Goal: Check status: Check status

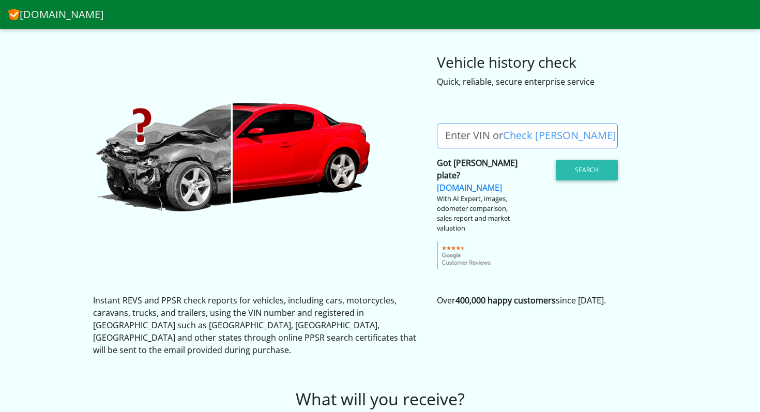
click at [503, 136] on label "Enter VIN or Check [PERSON_NAME]" at bounding box center [531, 136] width 188 height 25
click at [503, 136] on input "Enter VIN or Check [PERSON_NAME]" at bounding box center [527, 136] width 181 height 25
click at [495, 138] on label "Enter VIN or Check [PERSON_NAME]" at bounding box center [531, 136] width 188 height 25
click at [495, 138] on input "Enter VIN or Check [PERSON_NAME]" at bounding box center [527, 136] width 181 height 25
type input "1ITJ293"
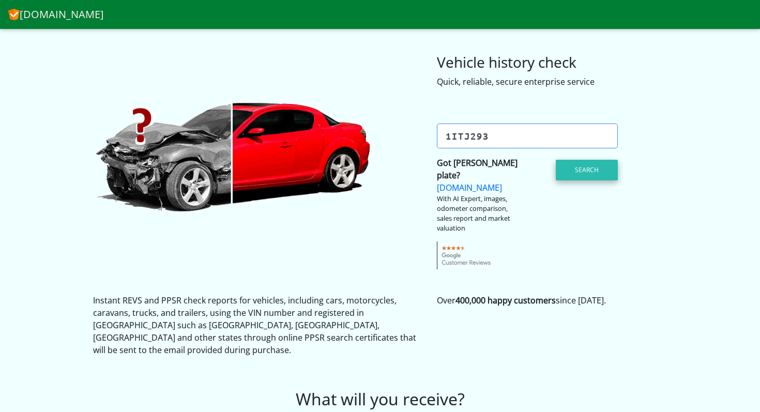
click at [581, 166] on button "Search" at bounding box center [587, 170] width 62 height 21
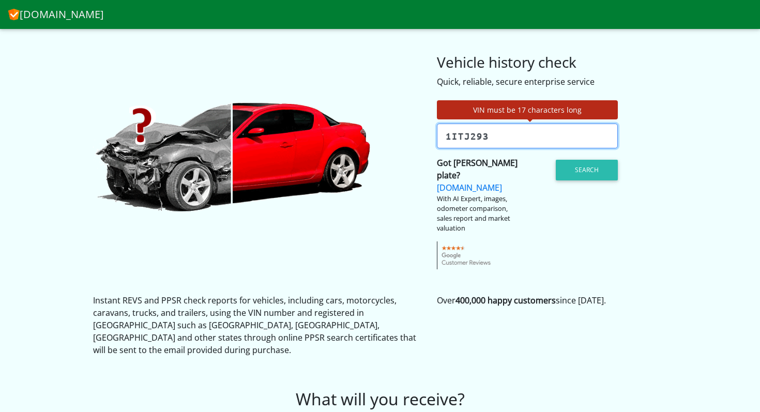
click at [558, 133] on input "1ITJ293" at bounding box center [527, 136] width 181 height 25
drag, startPoint x: 566, startPoint y: 135, endPoint x: 416, endPoint y: 132, distance: 150.0
click at [416, 132] on div "VIN must be 17 characters long Enter VIN or Check [PERSON_NAME] Check [PERSON_N…" at bounding box center [379, 178] width 589 height 181
click at [569, 135] on link "Check [PERSON_NAME]?" at bounding box center [584, 136] width 67 height 25
